Goal: Check status: Check status

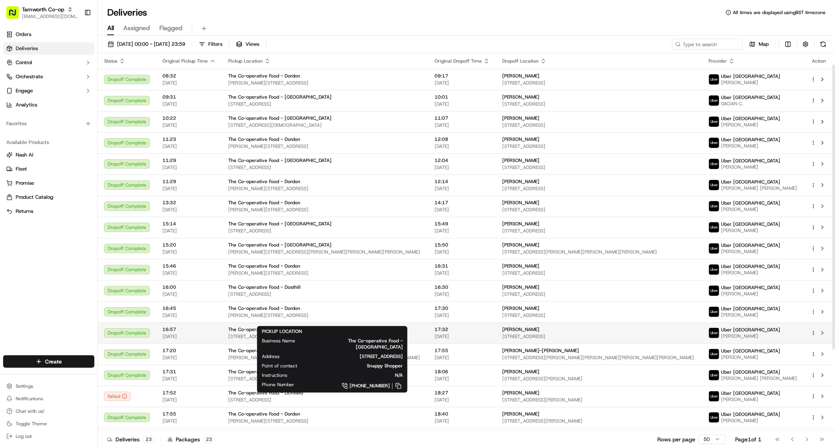
scroll to position [123, 0]
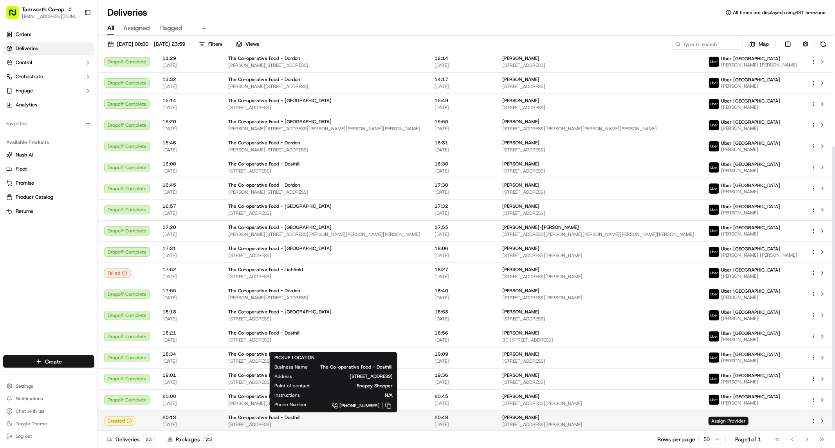
click at [401, 416] on div "The Co-operative Food - Dosthill" at bounding box center [325, 418] width 194 height 6
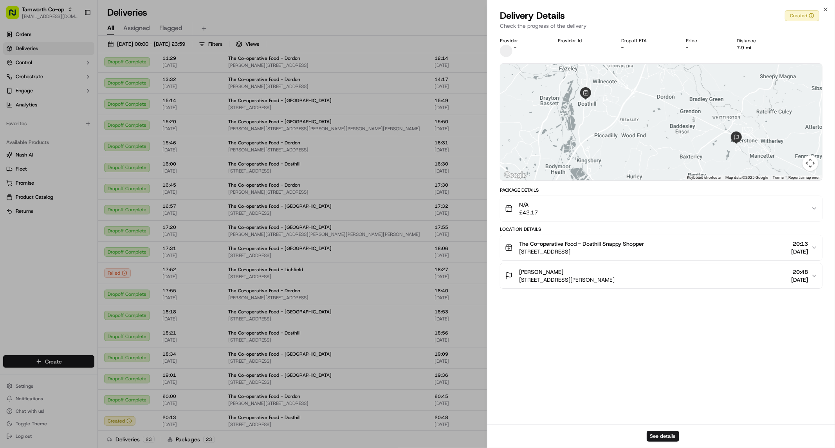
click at [612, 206] on div "N/A £42.17" at bounding box center [658, 209] width 306 height 16
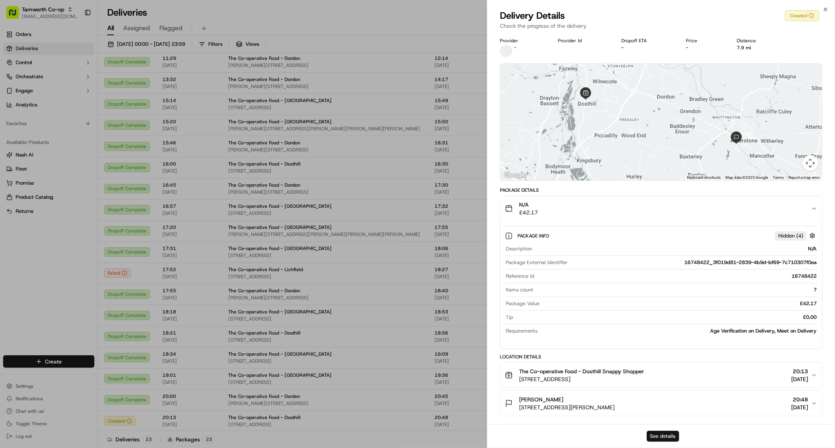
click at [662, 436] on button "See details" at bounding box center [663, 436] width 32 height 11
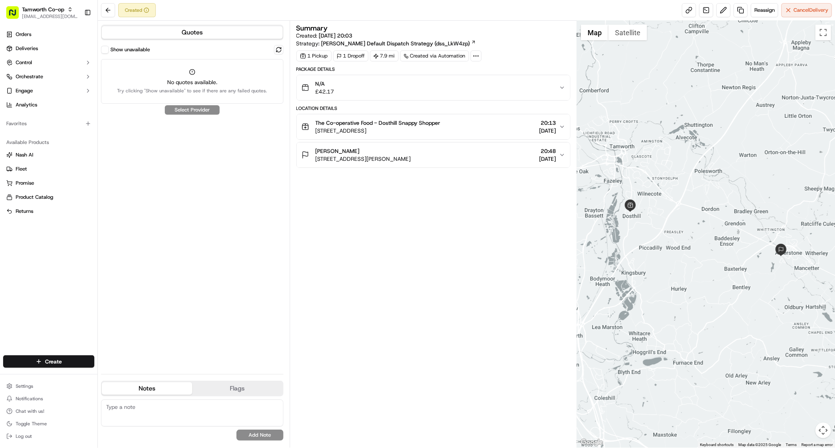
click at [212, 111] on div "Show unavailable No quotes available. Try clicking "Show unavailable" to see if…" at bounding box center [192, 206] width 182 height 323
click at [241, 38] on button "Quotes" at bounding box center [192, 32] width 181 height 13
click at [481, 55] on div at bounding box center [476, 56] width 11 height 11
click at [527, 64] on div "External ID 16748422_3f019d81-2839-4b9d-bf69-7c710307f0ea Metadata {}" at bounding box center [473, 83] width 171 height 40
click at [503, 40] on div "Summary Created: 16/09/2025 20:03 Strategy: Tamworth Dosthill Default Dispatch …" at bounding box center [433, 36] width 274 height 23
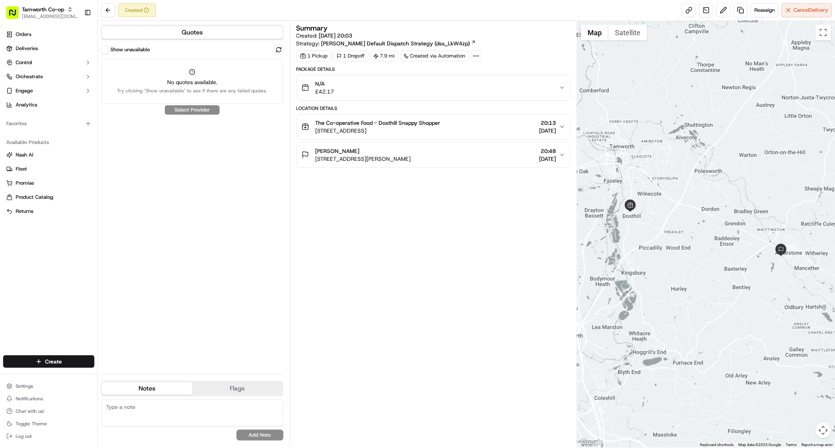
click at [444, 278] on div "Summary Created: 16/09/2025 20:03 Strategy: Tamworth Dosthill Default Dispatch …" at bounding box center [433, 234] width 274 height 419
click at [723, 13] on button at bounding box center [724, 10] width 14 height 14
click at [699, 6] on link at bounding box center [706, 10] width 14 height 14
click at [335, 239] on div "Summary Created: 16/09/2025 20:03 Strategy: Tamworth Dosthill Default Dispatch …" at bounding box center [433, 234] width 274 height 419
click at [112, 10] on button at bounding box center [108, 10] width 14 height 14
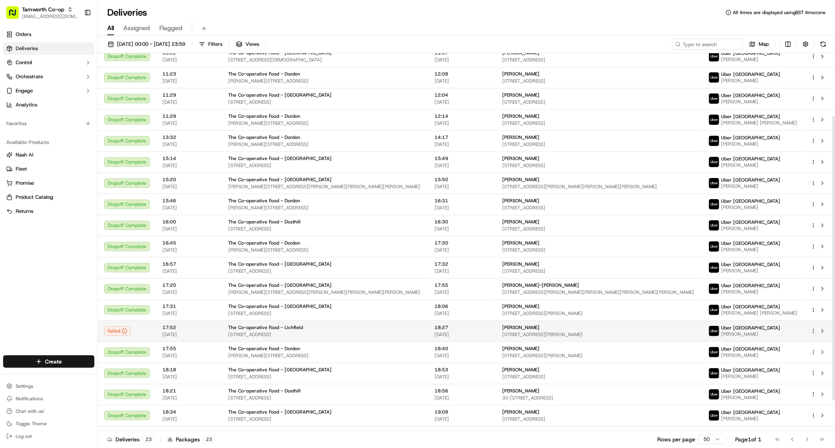
scroll to position [123, 0]
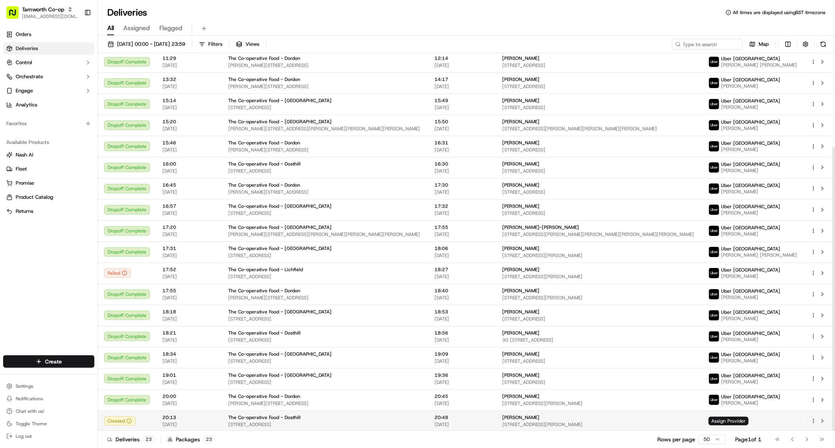
click at [232, 416] on span "The Co-operative Food - Dosthill" at bounding box center [264, 418] width 72 height 6
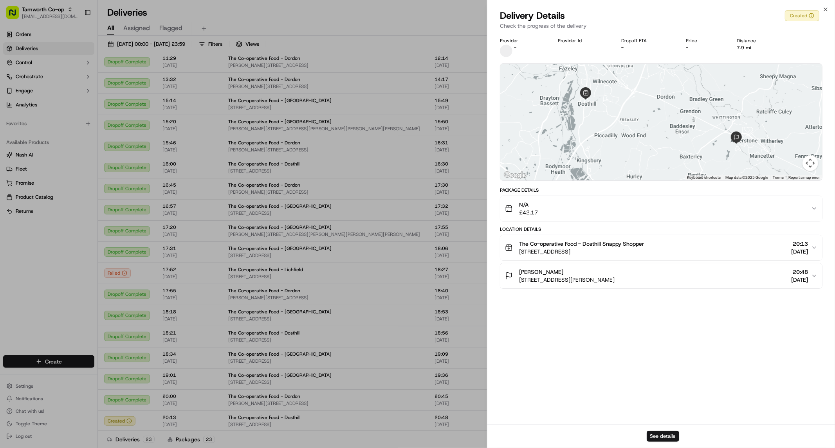
click at [735, 245] on div "The Co-operative Food - Dosthill Snappy Shopper High St, Dosthill, Tamworth B77…" at bounding box center [658, 248] width 306 height 16
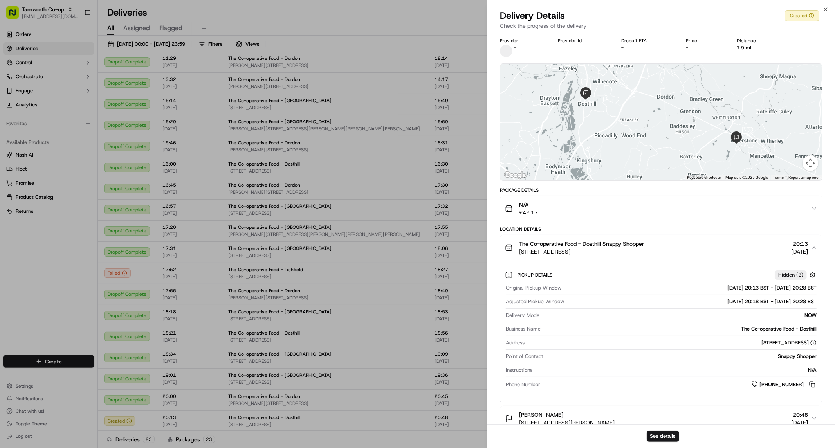
click at [812, 243] on button "The Co-operative Food - Dosthill Snappy Shopper High St, Dosthill, Tamworth B77…" at bounding box center [661, 247] width 322 height 25
